Goal: Navigation & Orientation: Find specific page/section

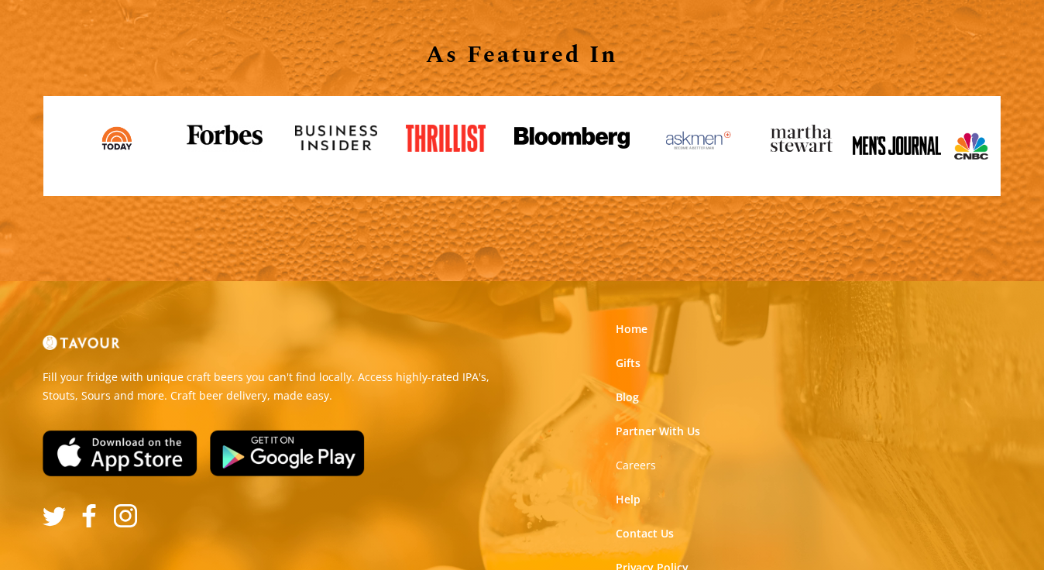
scroll to position [1774, 0]
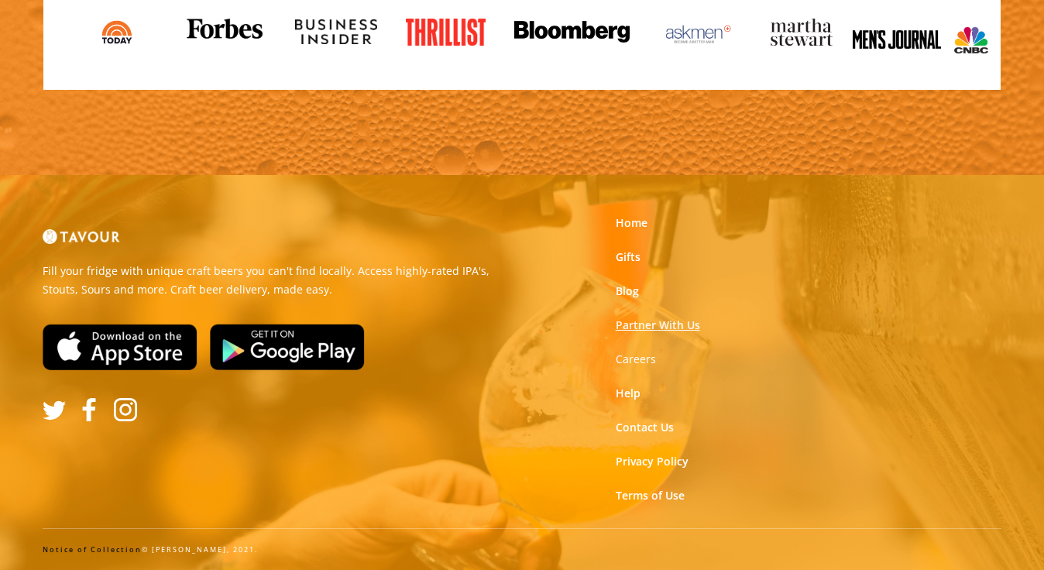
click at [669, 325] on link "Partner With Us" at bounding box center [657, 324] width 84 height 15
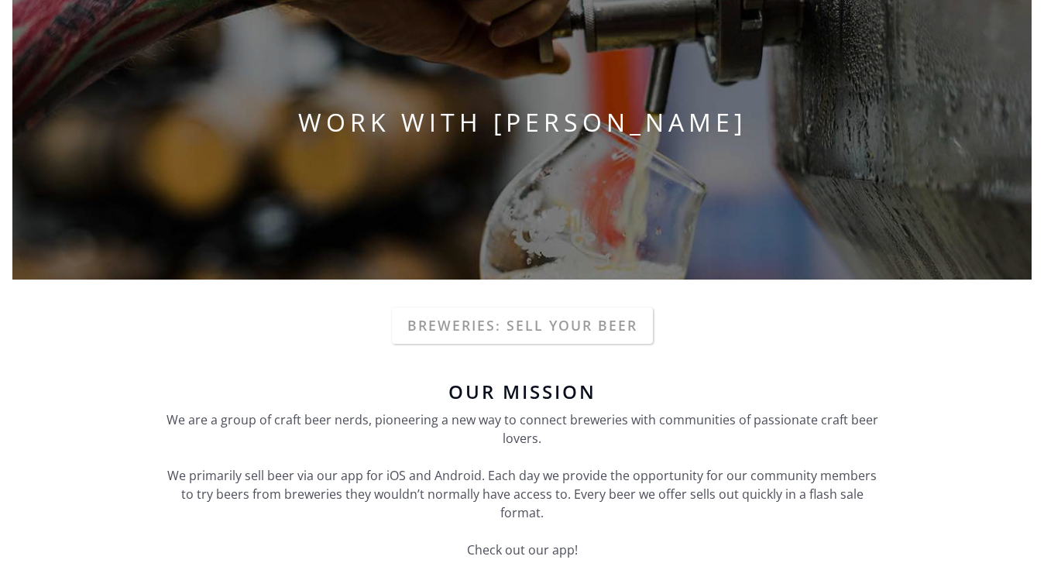
scroll to position [186, 0]
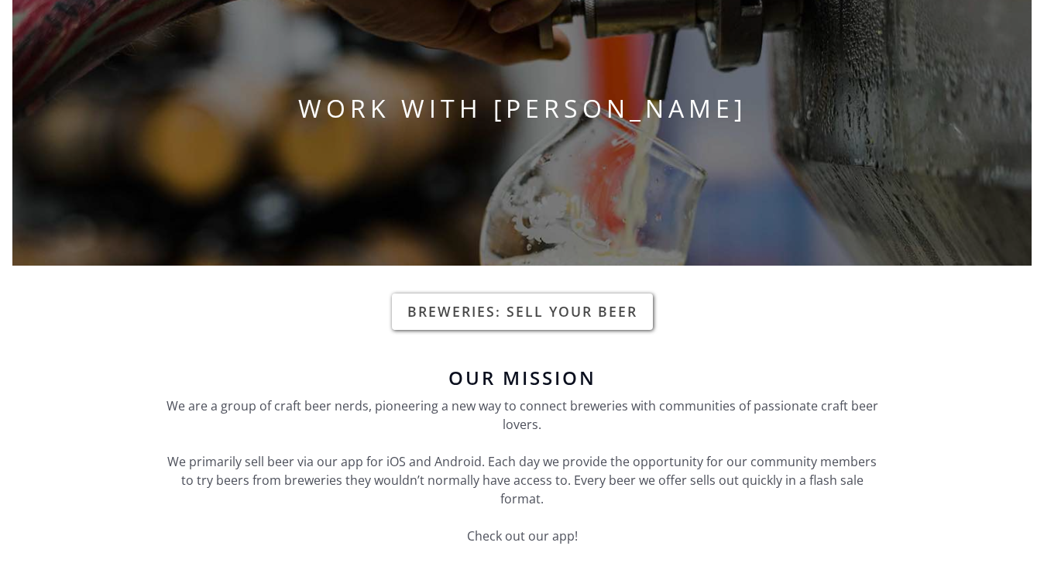
click at [563, 320] on link "Breweries: Sell your beer" at bounding box center [522, 311] width 261 height 36
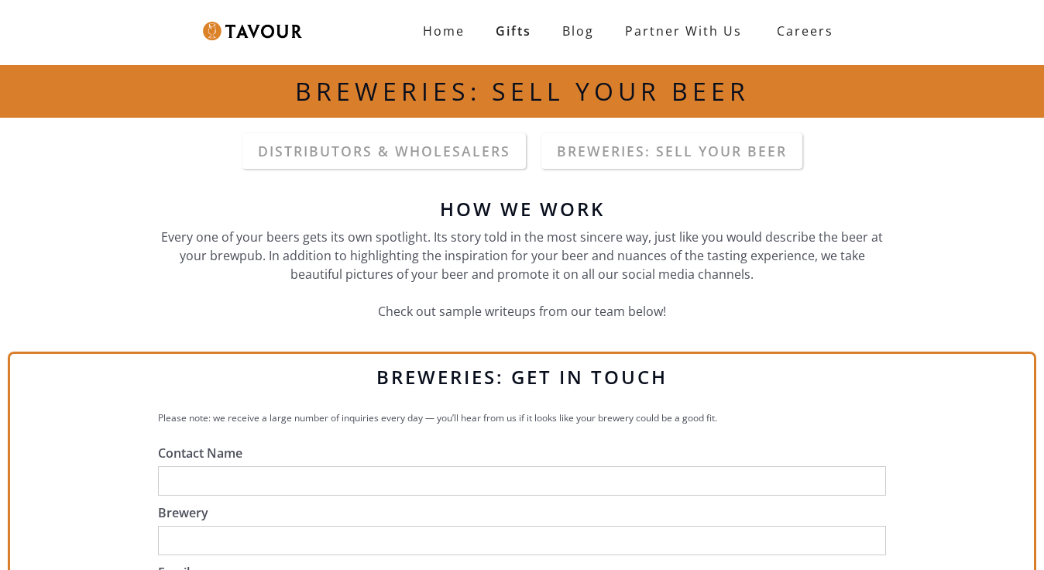
click at [543, 282] on p "Every one of your beers gets its own spotlight. Its story told in the most sinc…" at bounding box center [522, 274] width 728 height 93
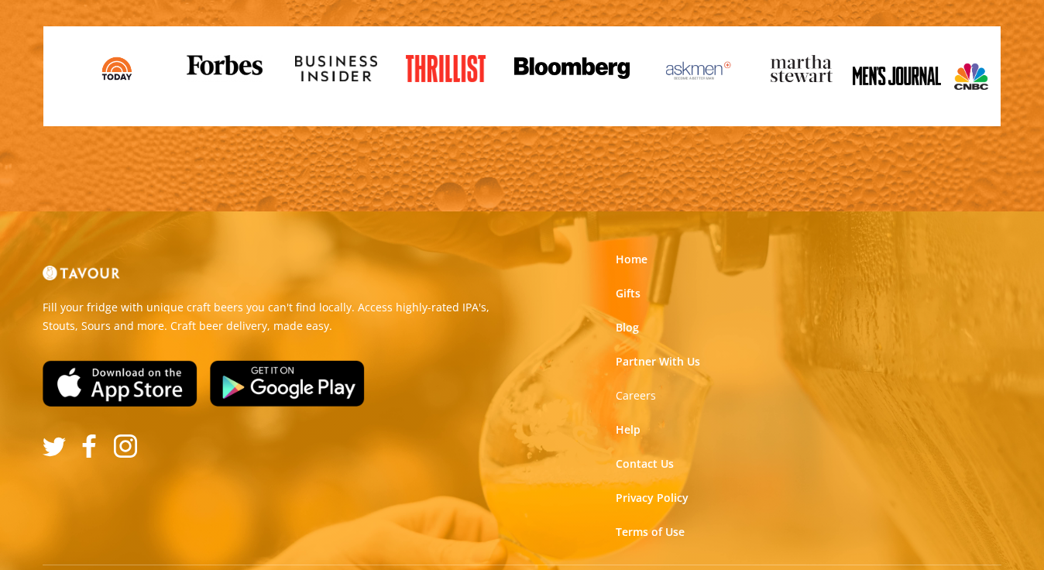
scroll to position [2446, 0]
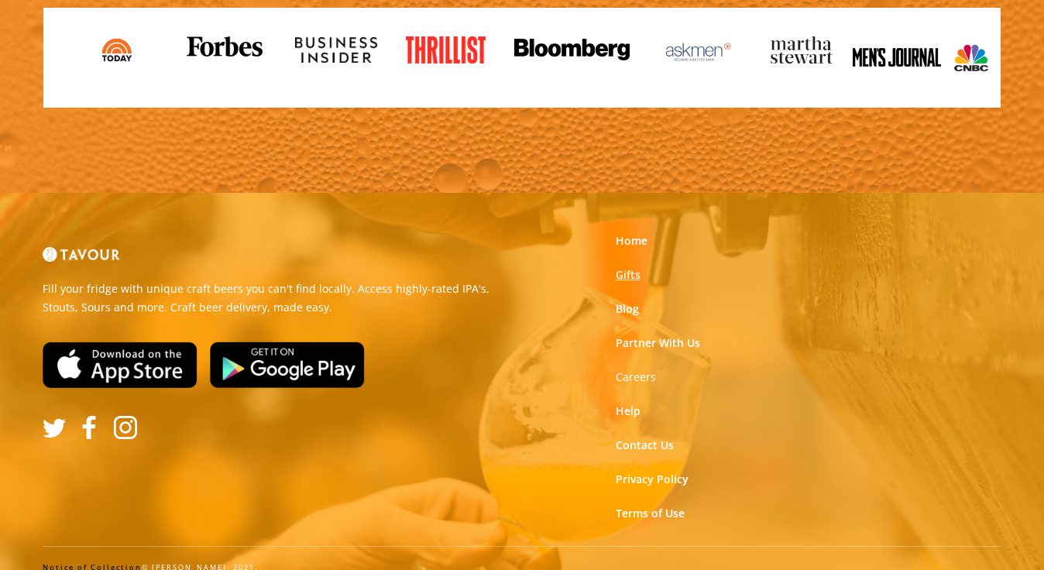
click at [629, 277] on link "Gifts" at bounding box center [627, 274] width 25 height 15
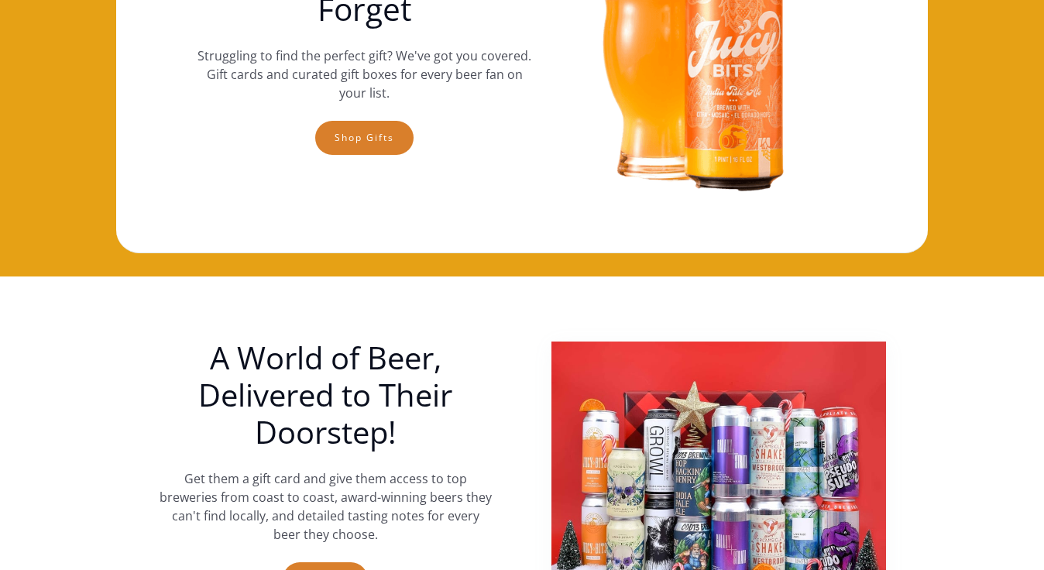
scroll to position [279, 0]
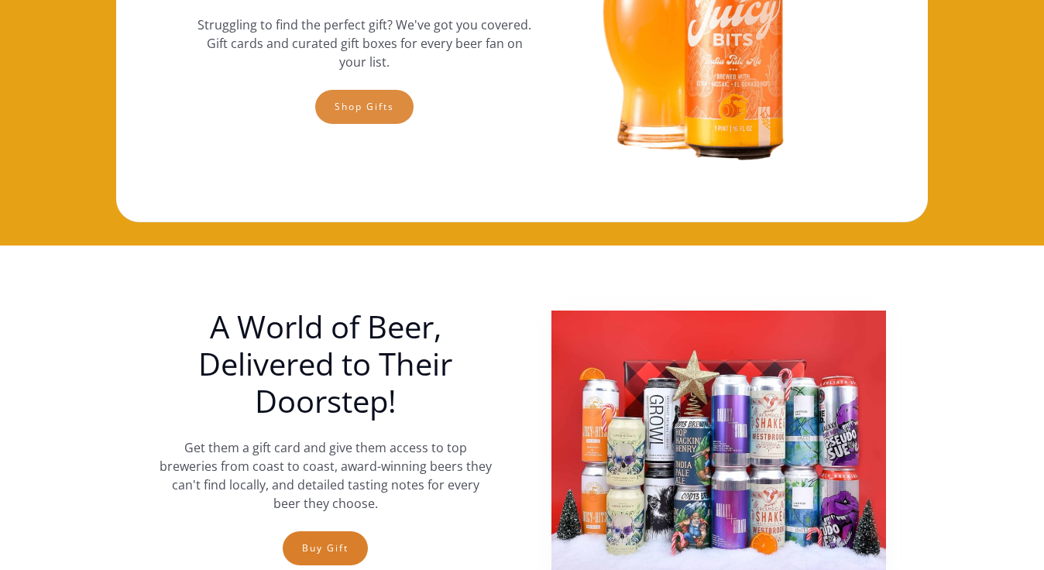
click at [375, 112] on link "Shop gifts" at bounding box center [364, 107] width 98 height 34
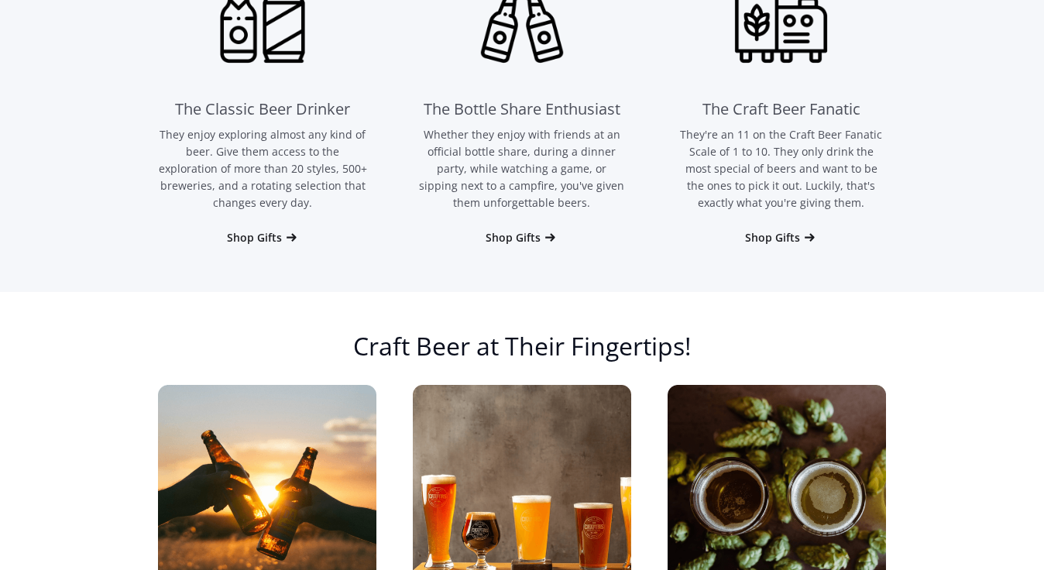
scroll to position [1147, 0]
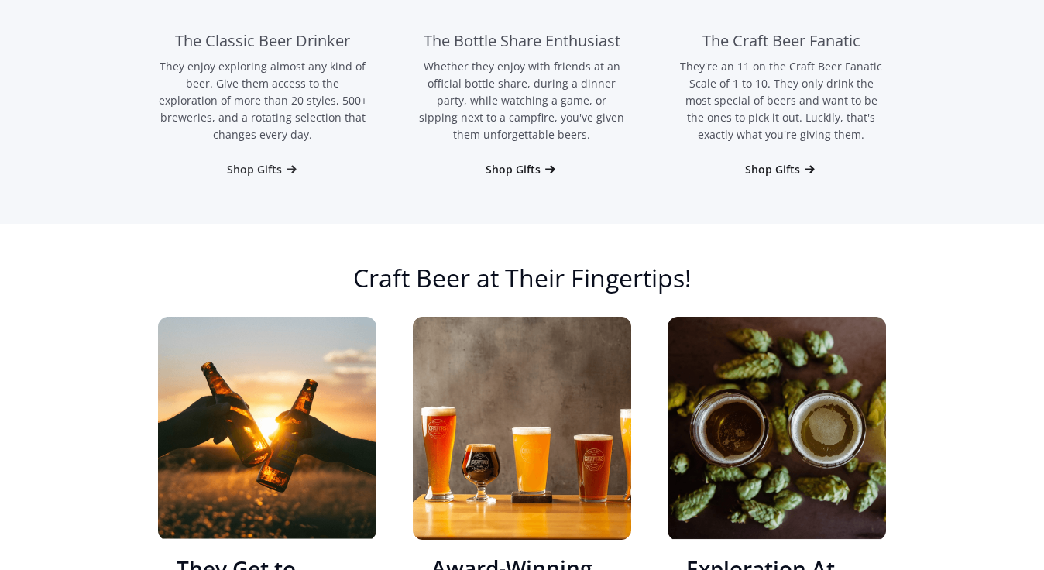
click at [262, 165] on div "Shop Gifts" at bounding box center [254, 169] width 55 height 15
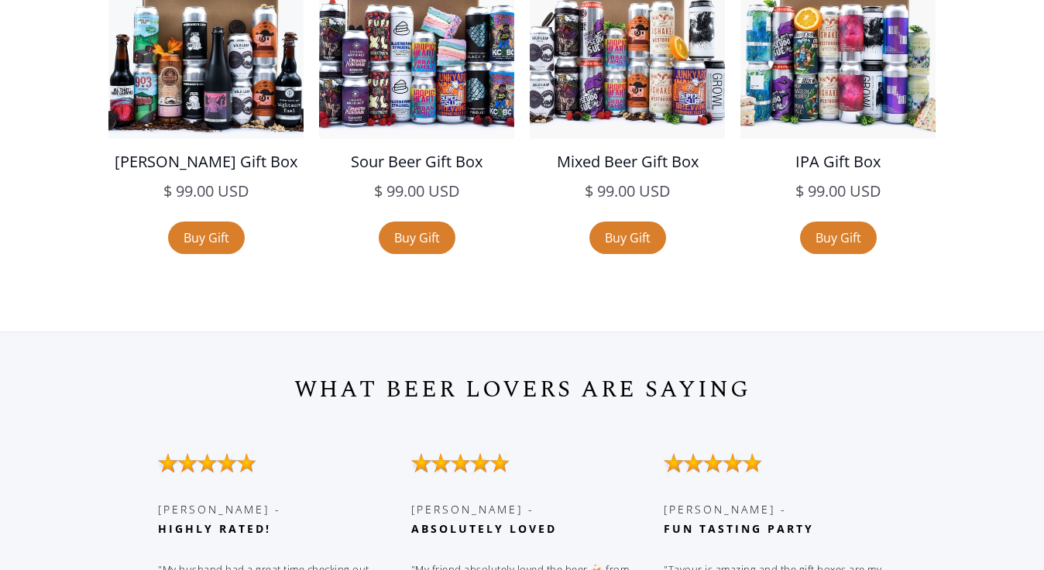
scroll to position [2985, 0]
